Goal: Find specific page/section: Find specific page/section

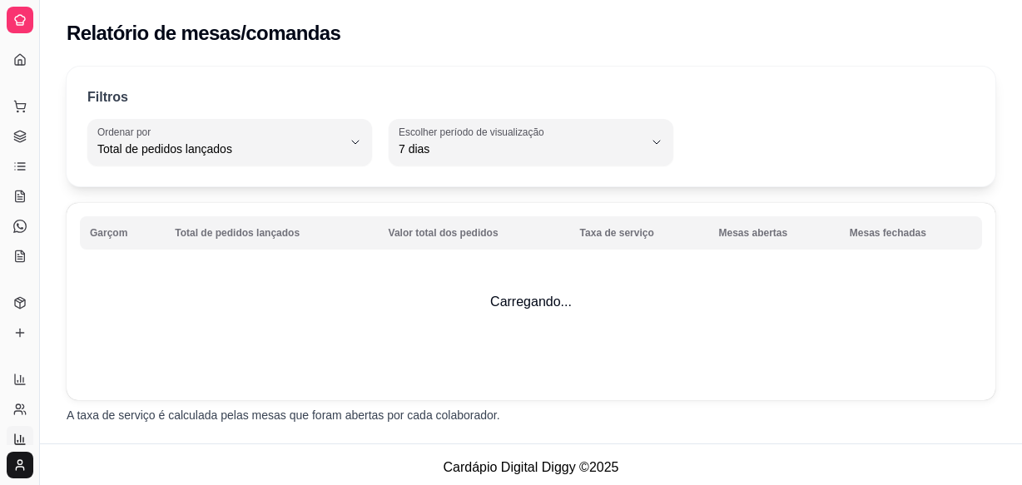
select select "TOTAL_OF_ORDERS"
select select "7"
click at [20, 322] on icon at bounding box center [20, 322] width 0 height 6
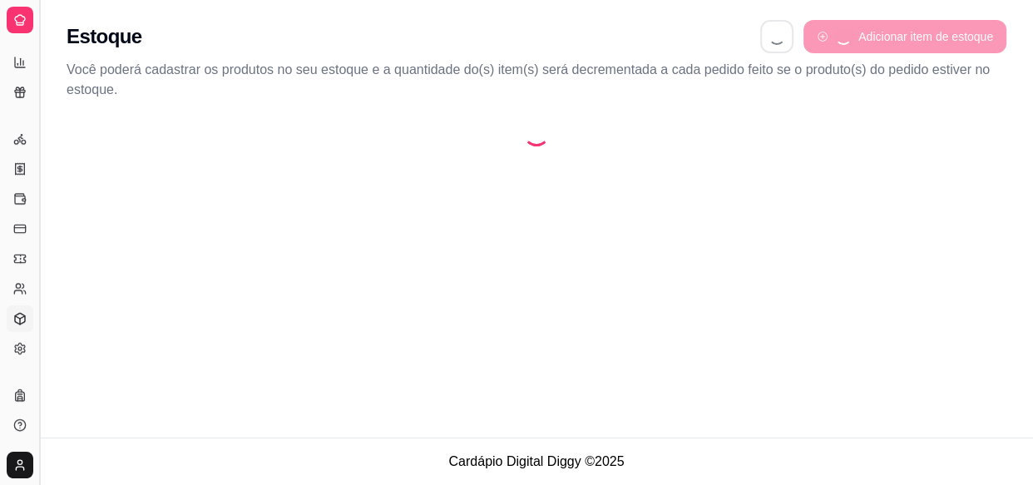
select select "QUANTITY_ORDER"
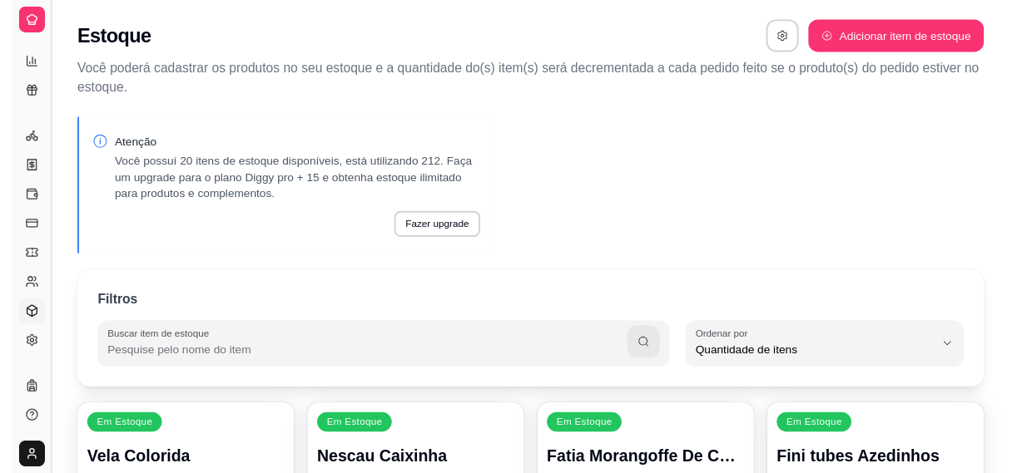
scroll to position [16, 0]
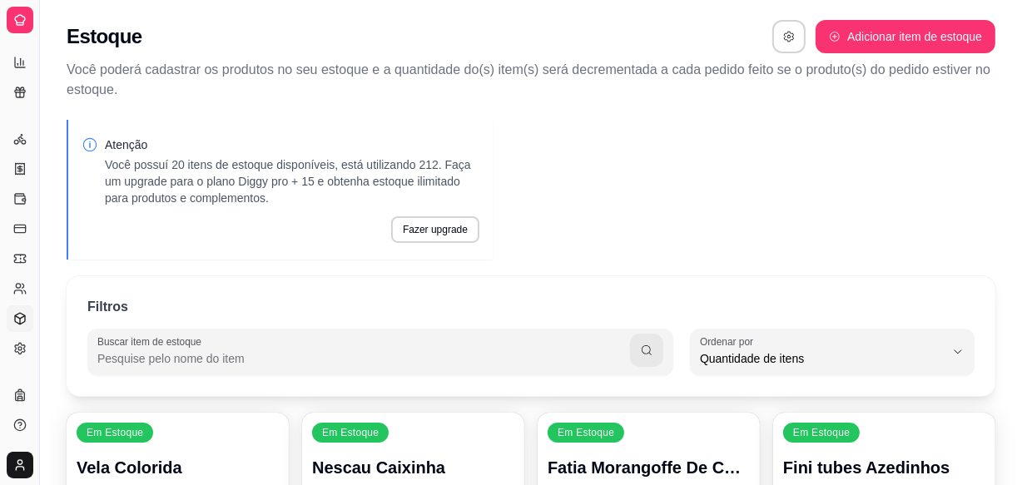
click at [17, 461] on html "Diggy Sistema de Gestão A Adocei ... Loja aberta Diggy Pro até 17/09 Acesso Ráp…" at bounding box center [511, 242] width 1022 height 485
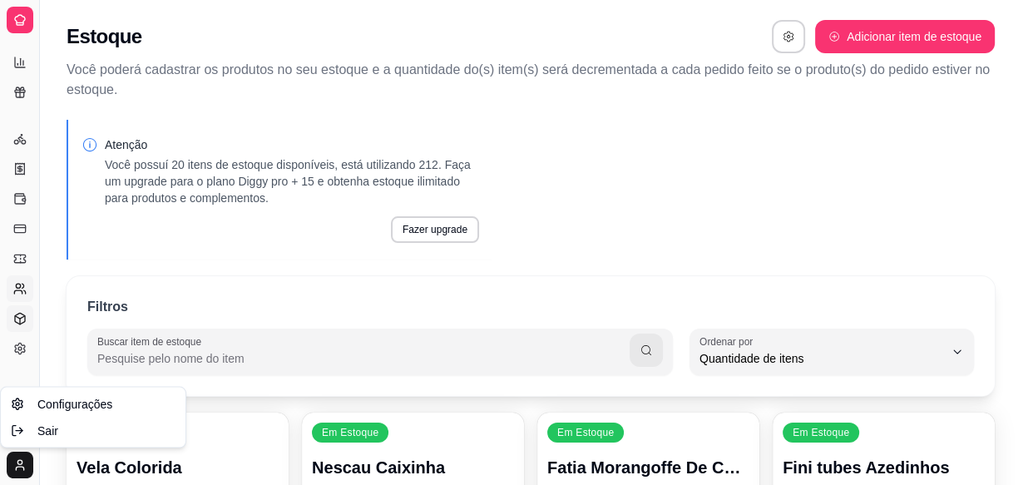
click at [27, 294] on html "Diggy Sistema de Gestão A Adocei ... Loja aberta Diggy Pro até 17/09 Acesso Ráp…" at bounding box center [516, 242] width 1033 height 485
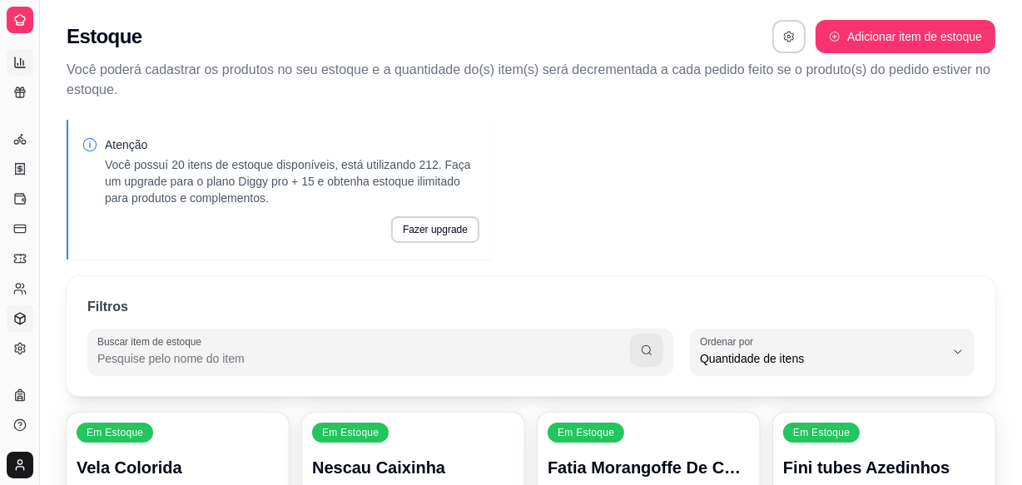
click at [25, 67] on icon at bounding box center [19, 62] width 13 height 13
select select "TOTAL_OF_ORDERS"
select select "7"
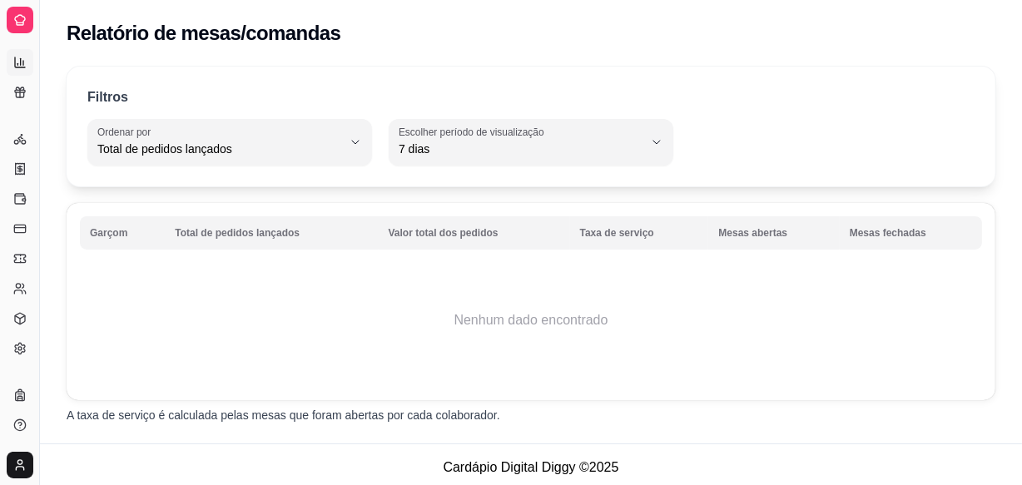
click at [22, 25] on icon at bounding box center [19, 19] width 13 height 13
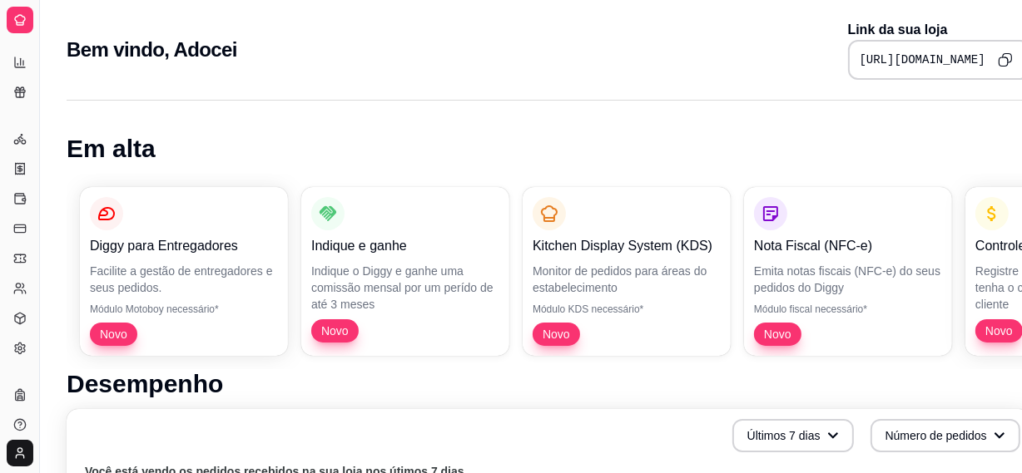
scroll to position [414, 0]
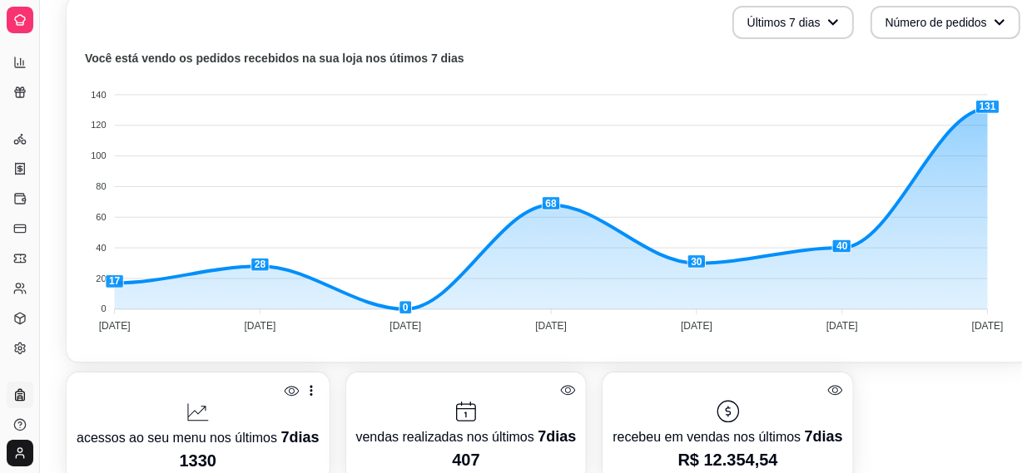
click at [20, 399] on icon at bounding box center [19, 399] width 4 height 0
